Goal: Entertainment & Leisure: Consume media (video, audio)

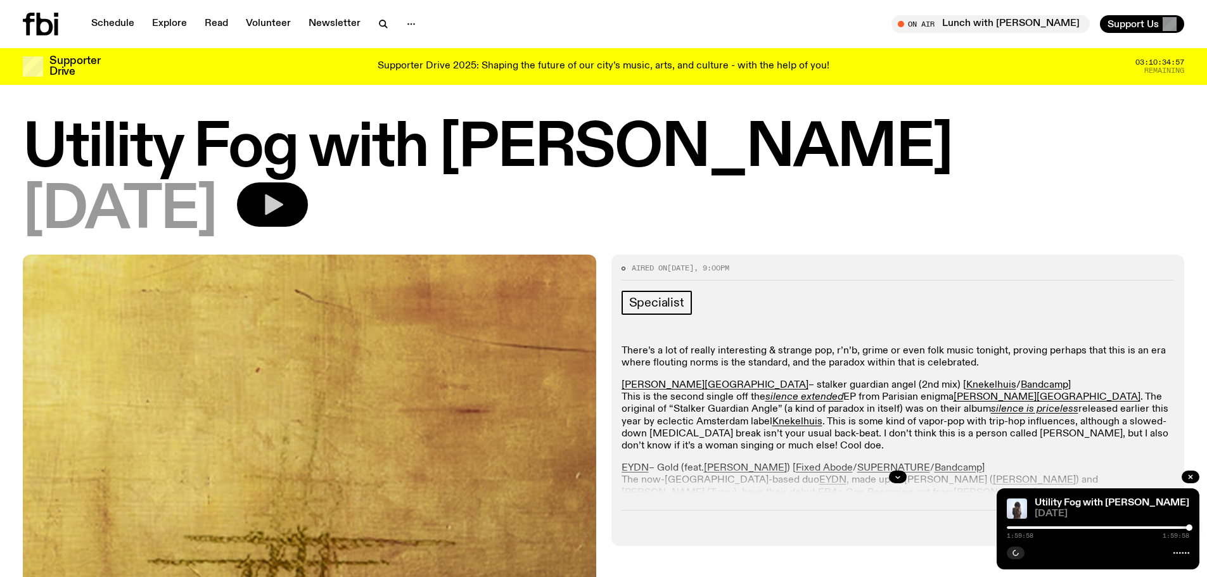
click at [285, 203] on icon "button" at bounding box center [272, 204] width 25 height 25
click at [1192, 477] on icon "button" at bounding box center [1190, 477] width 8 height 8
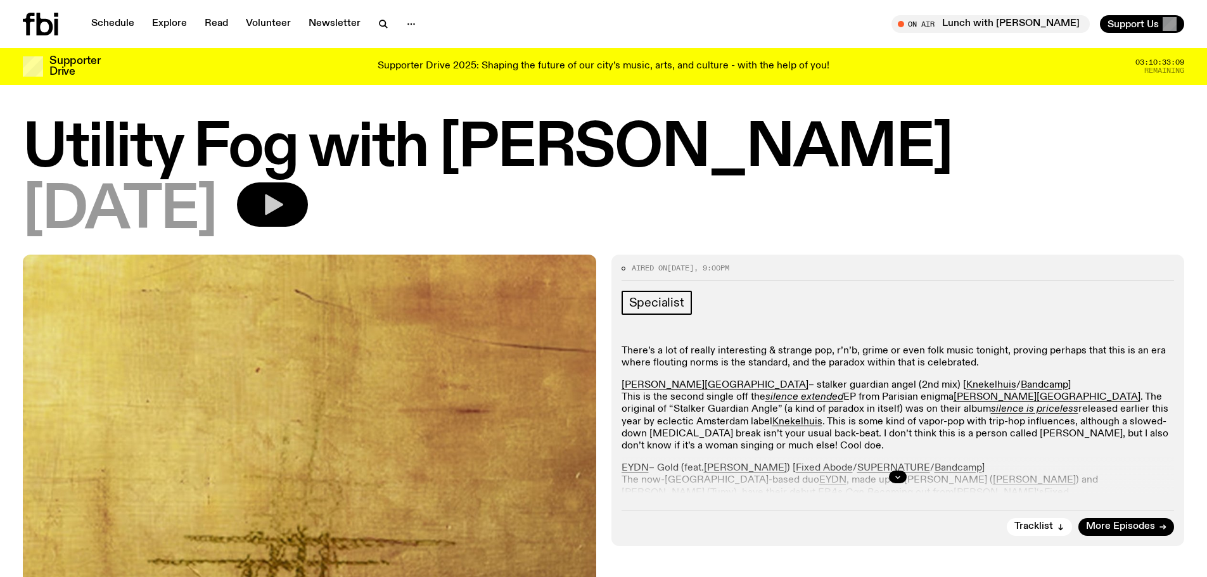
click at [283, 209] on icon "button" at bounding box center [274, 204] width 18 height 21
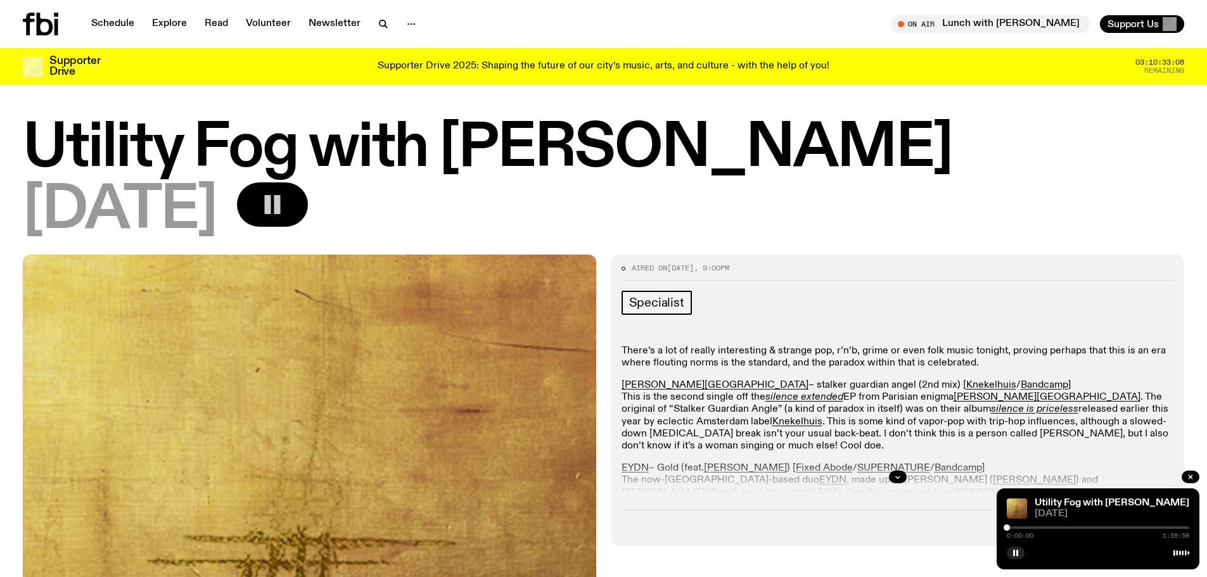
scroll to position [63, 0]
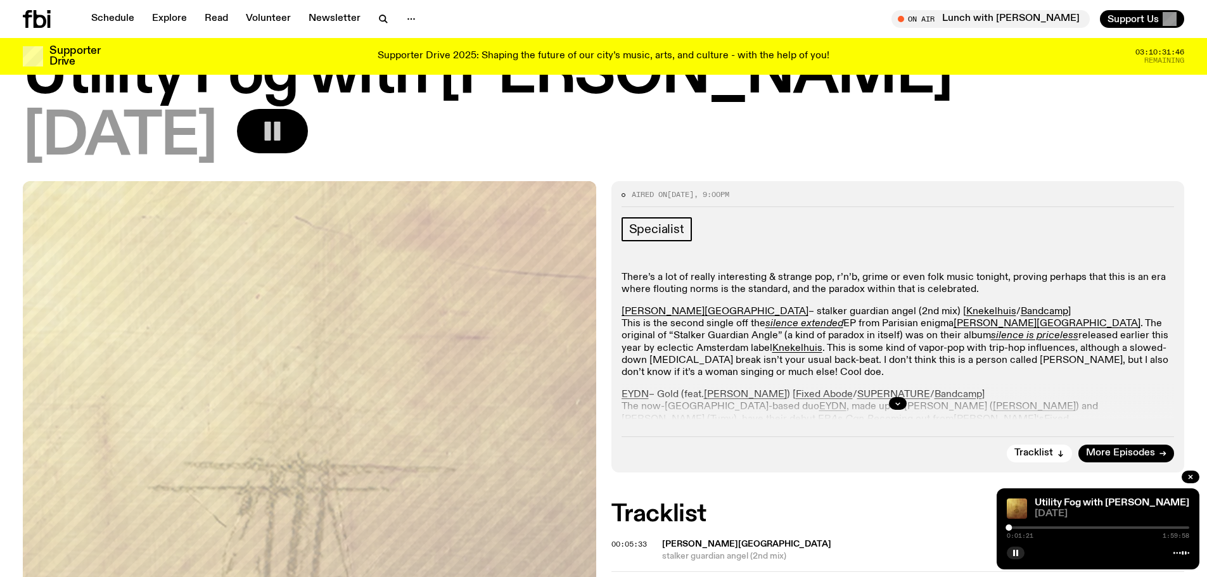
click at [1013, 527] on div at bounding box center [1097, 527] width 182 height 3
